Goal: Find specific page/section: Locate a particular part of the current website

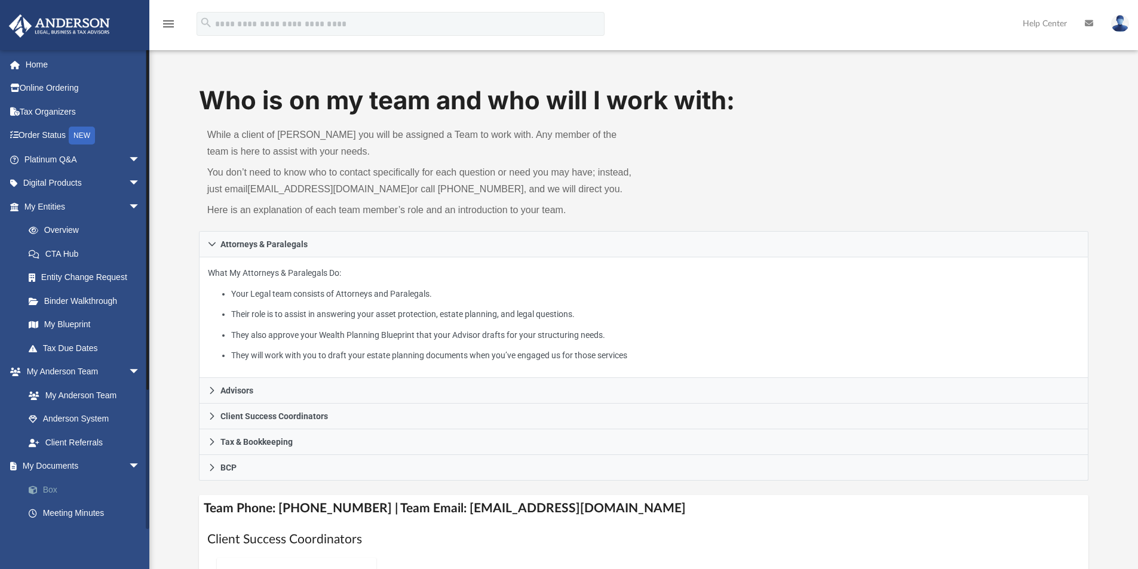
click at [47, 488] on link "Box" at bounding box center [88, 490] width 142 height 24
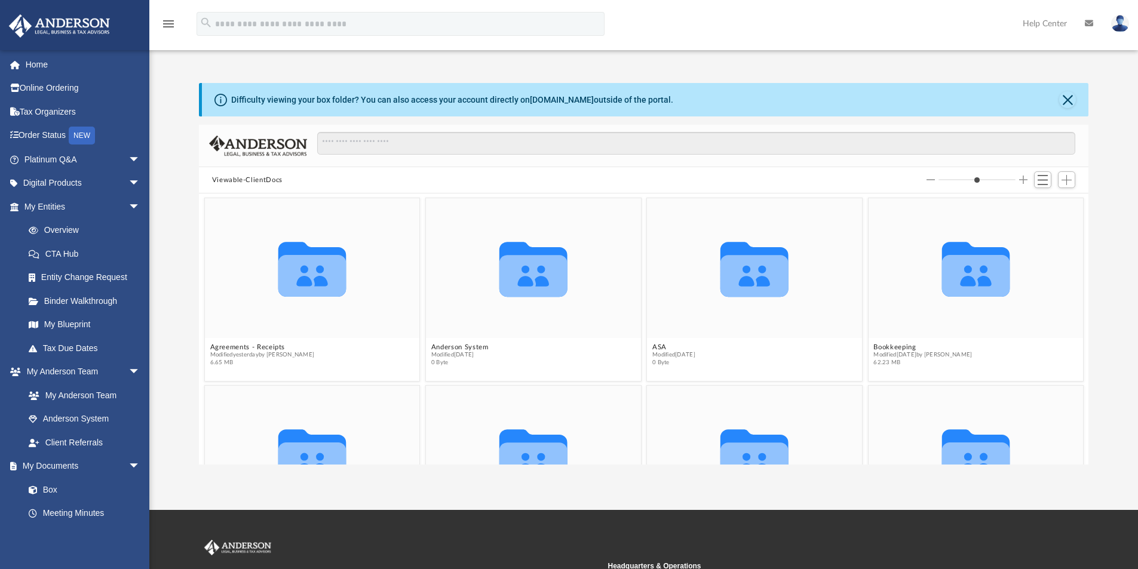
scroll to position [263, 880]
click at [1069, 101] on button "Close" at bounding box center [1067, 99] width 17 height 17
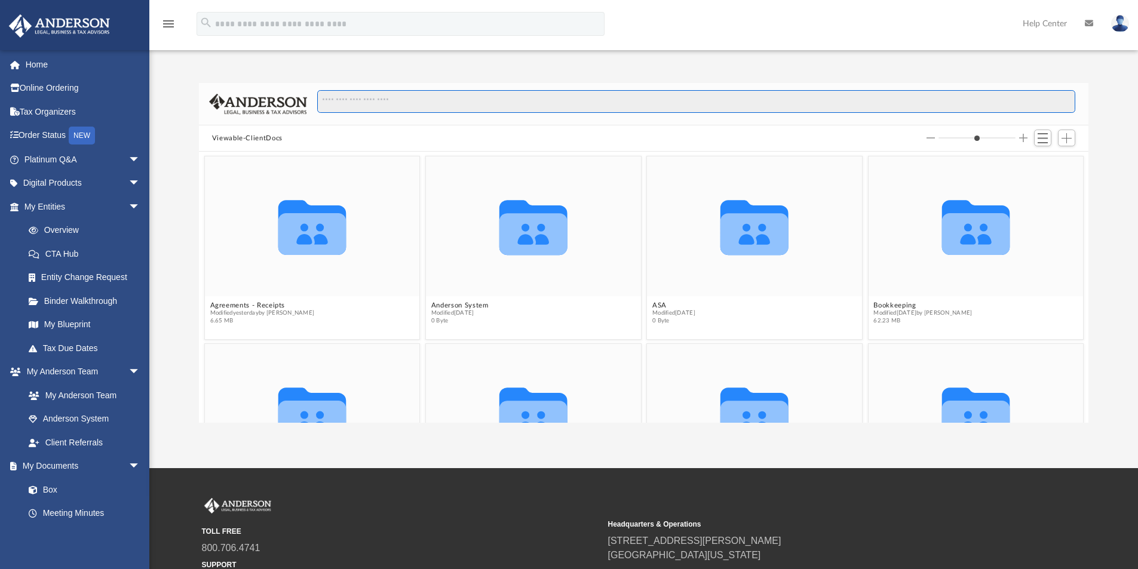
click at [374, 104] on input "Search files and folders" at bounding box center [696, 101] width 758 height 23
type input "****"
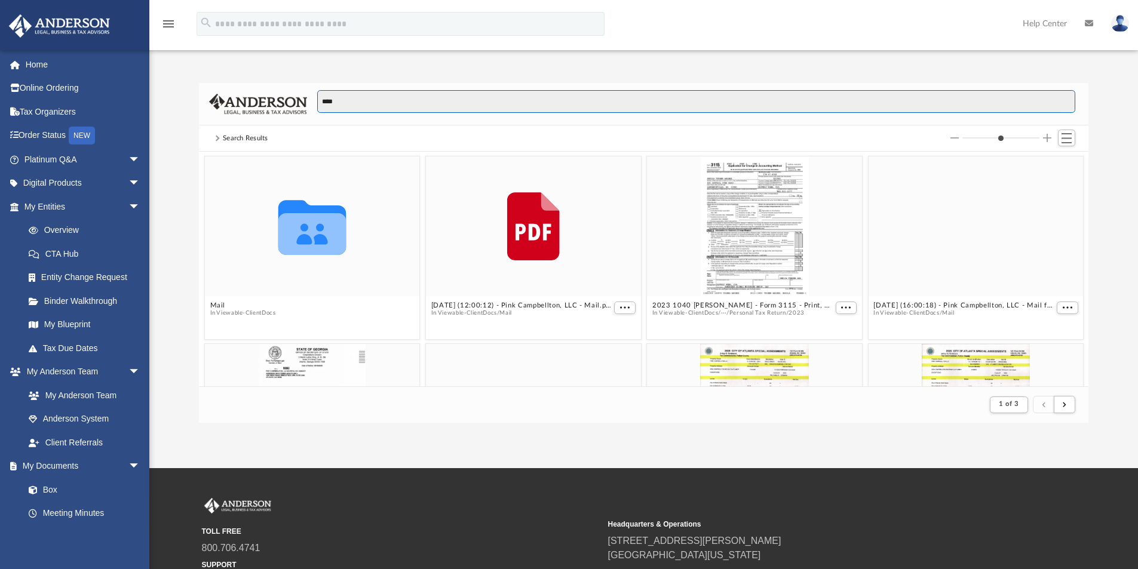
scroll to position [226, 880]
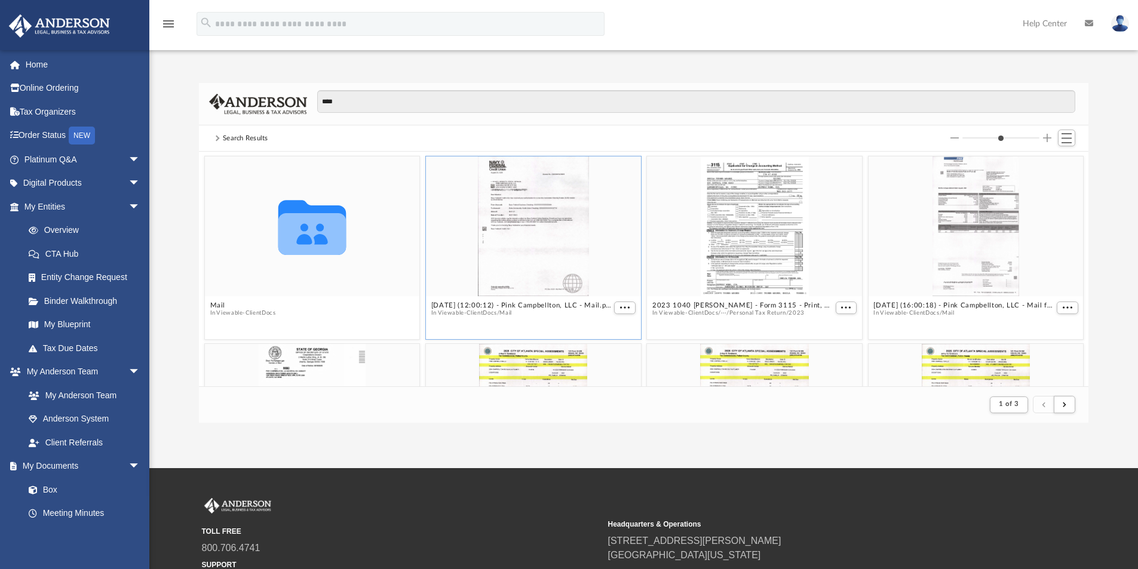
click at [502, 241] on div "grid" at bounding box center [533, 226] width 215 height 140
click at [518, 282] on div "grid" at bounding box center [533, 226] width 215 height 140
click at [614, 305] on button "More options" at bounding box center [624, 308] width 21 height 13
click at [606, 328] on li "Preview" at bounding box center [606, 328] width 35 height 13
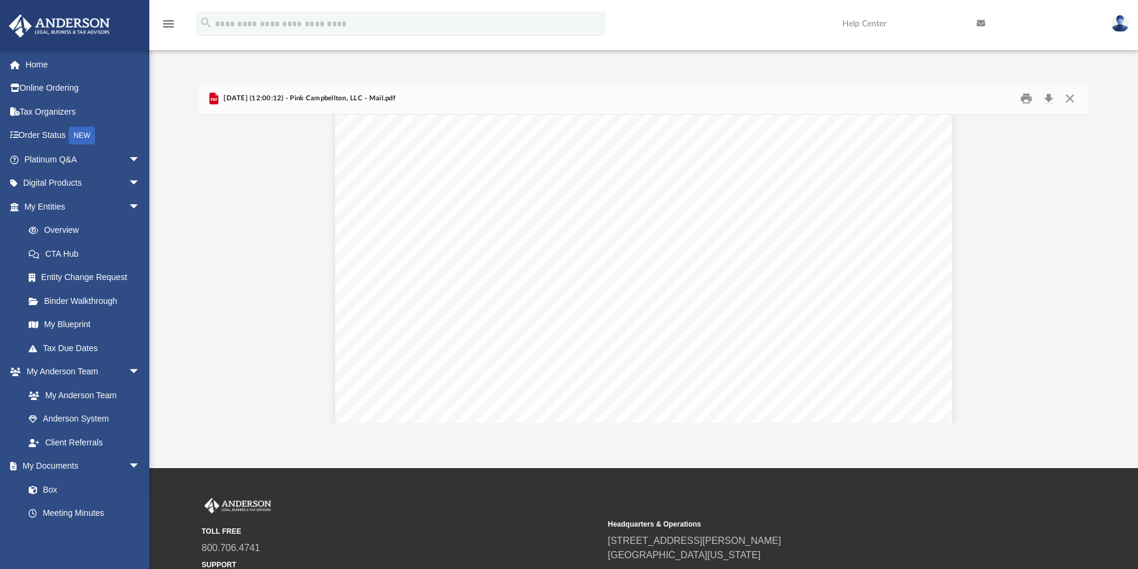
scroll to position [486, 0]
click at [1073, 100] on button "Close" at bounding box center [1069, 99] width 21 height 19
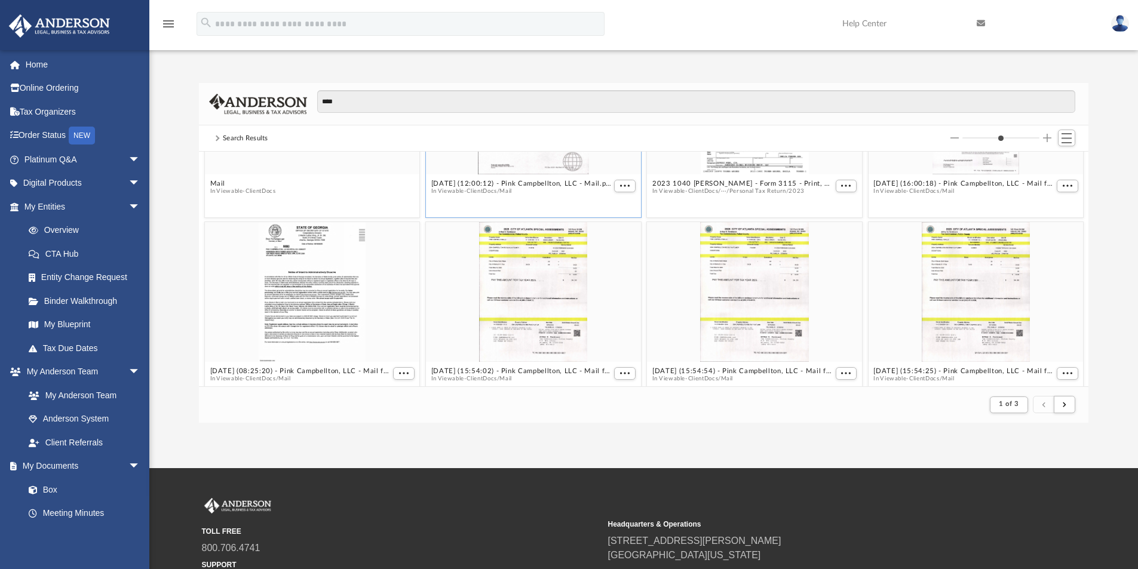
scroll to position [170, 0]
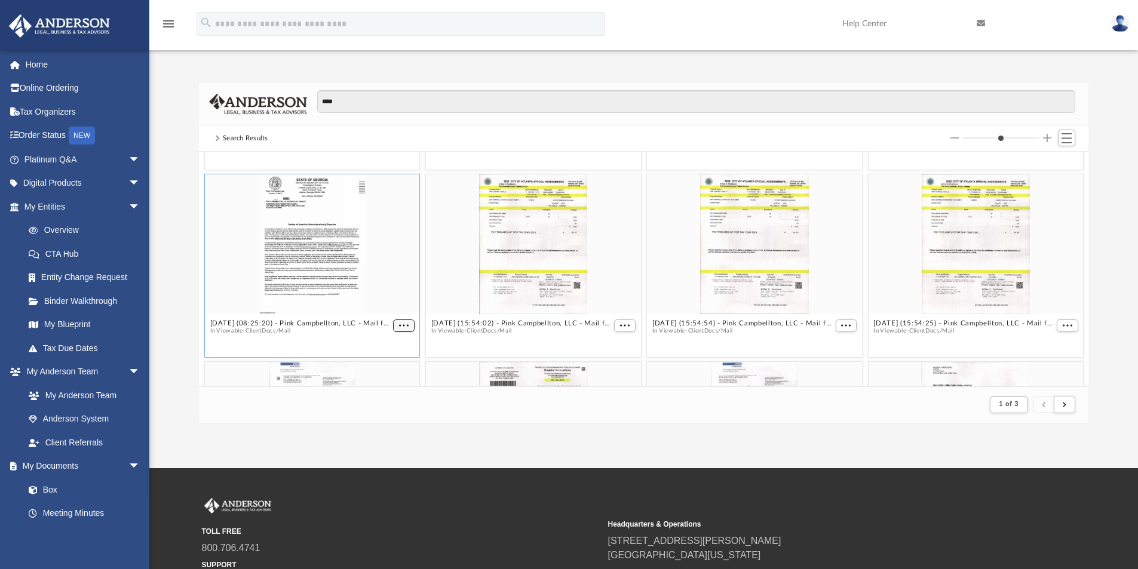
click at [402, 324] on span "More options" at bounding box center [404, 325] width 10 height 6
click at [388, 349] on li "Preview" at bounding box center [387, 346] width 35 height 13
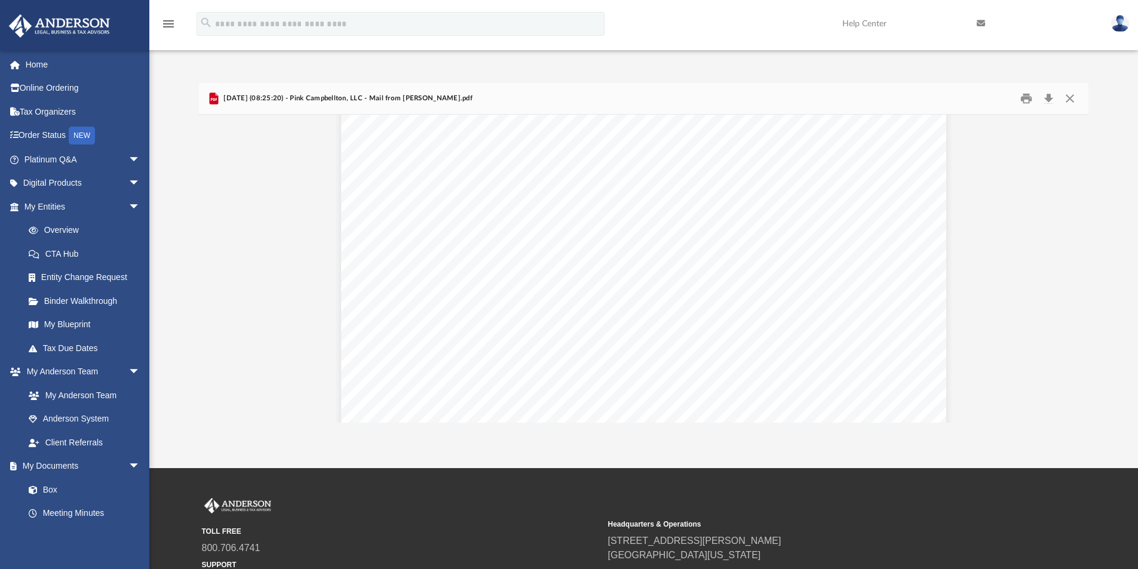
scroll to position [0, 0]
